Goal: Task Accomplishment & Management: Use online tool/utility

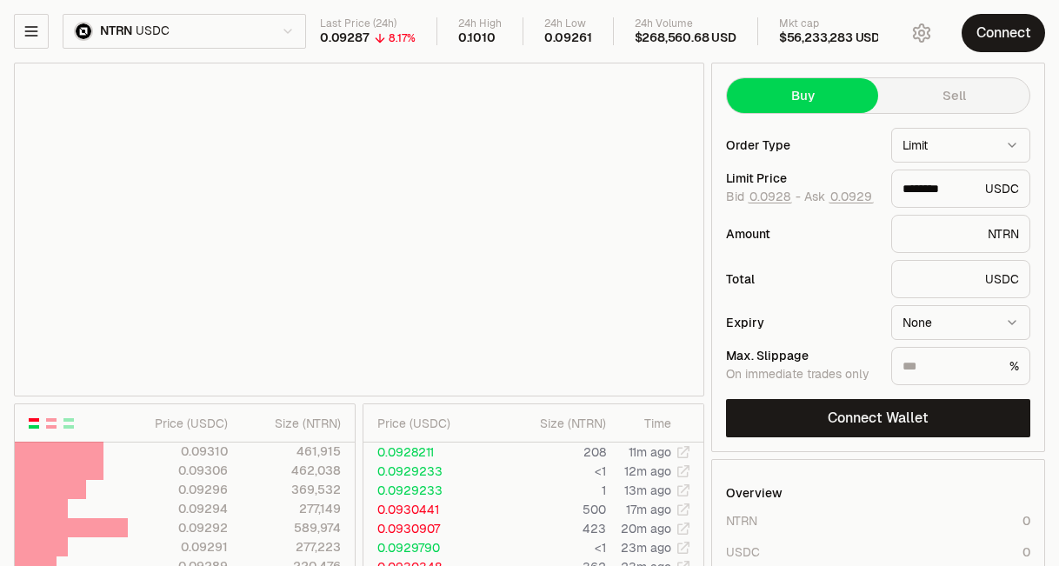
type input "********"
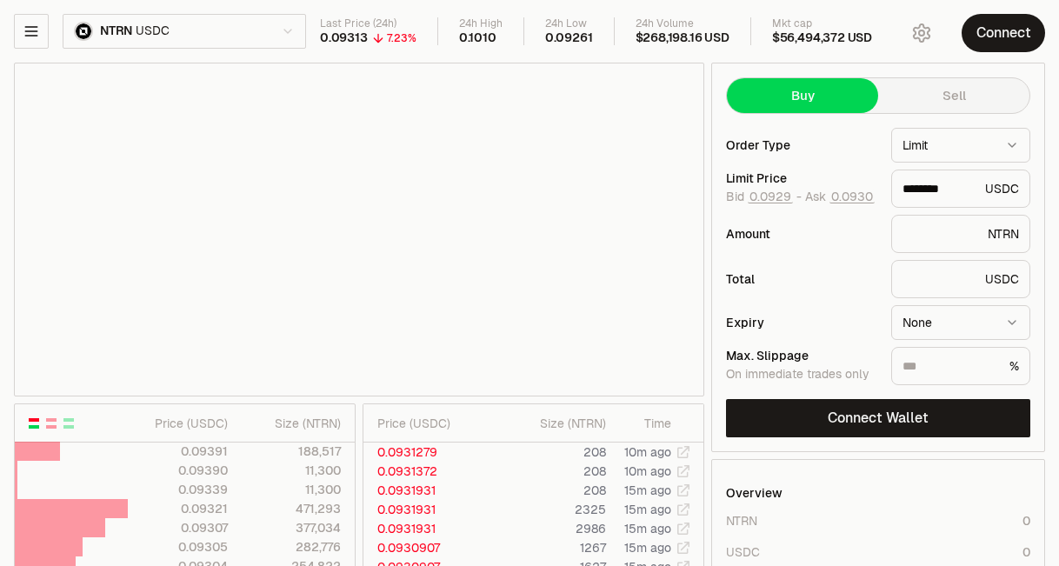
type input "********"
